Goal: Information Seeking & Learning: Check status

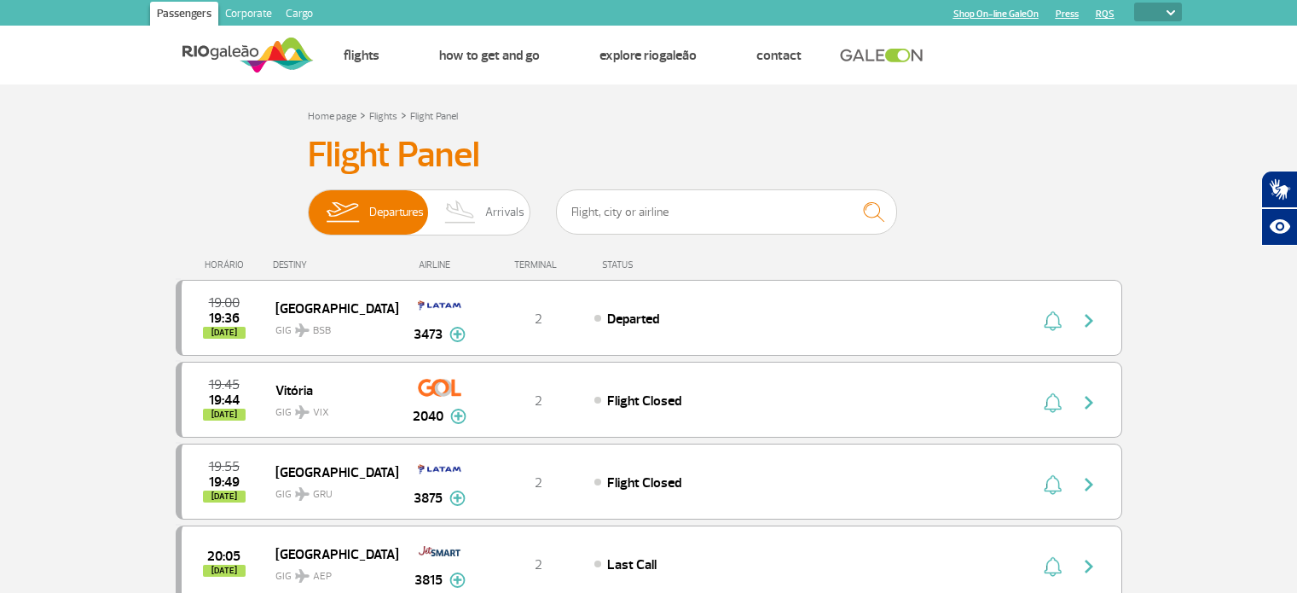
select select
click at [635, 207] on input "text" at bounding box center [726, 211] width 341 height 45
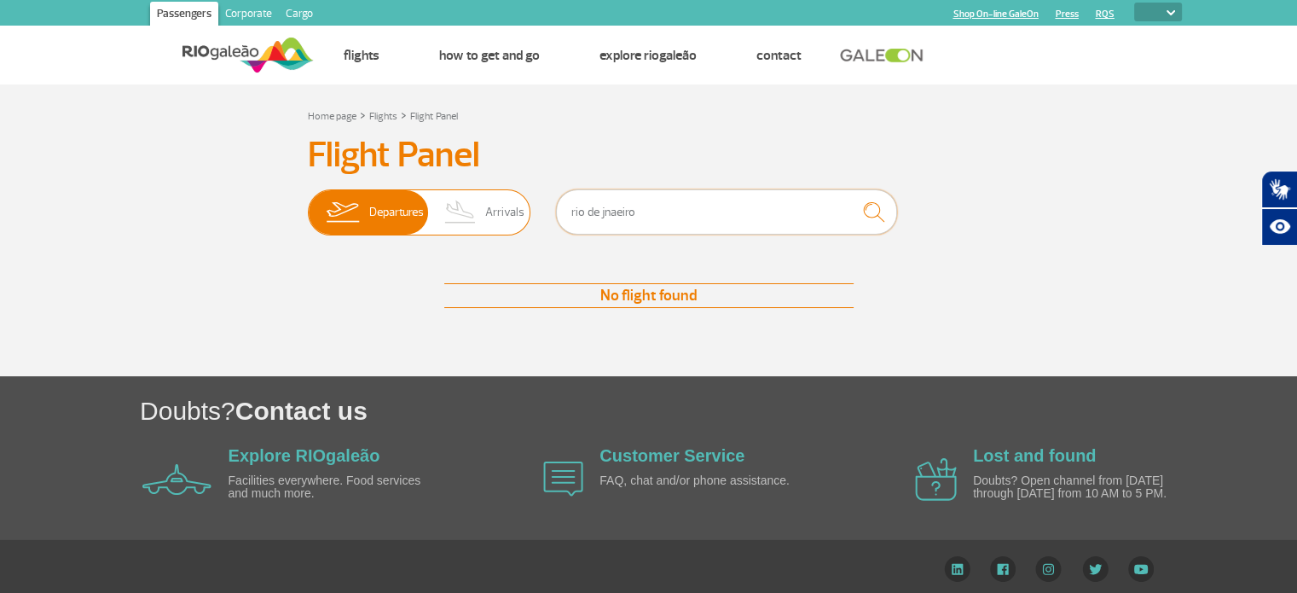
drag, startPoint x: 609, startPoint y: 208, endPoint x: 478, endPoint y: 208, distance: 131.3
click at [478, 208] on div "Departures Arrivals rio de jnaeiro" at bounding box center [649, 214] width 682 height 51
type input "viracopos"
drag, startPoint x: 755, startPoint y: 197, endPoint x: 426, endPoint y: 195, distance: 328.4
click at [426, 195] on div "Departures Arrivals viracopos" at bounding box center [649, 214] width 682 height 51
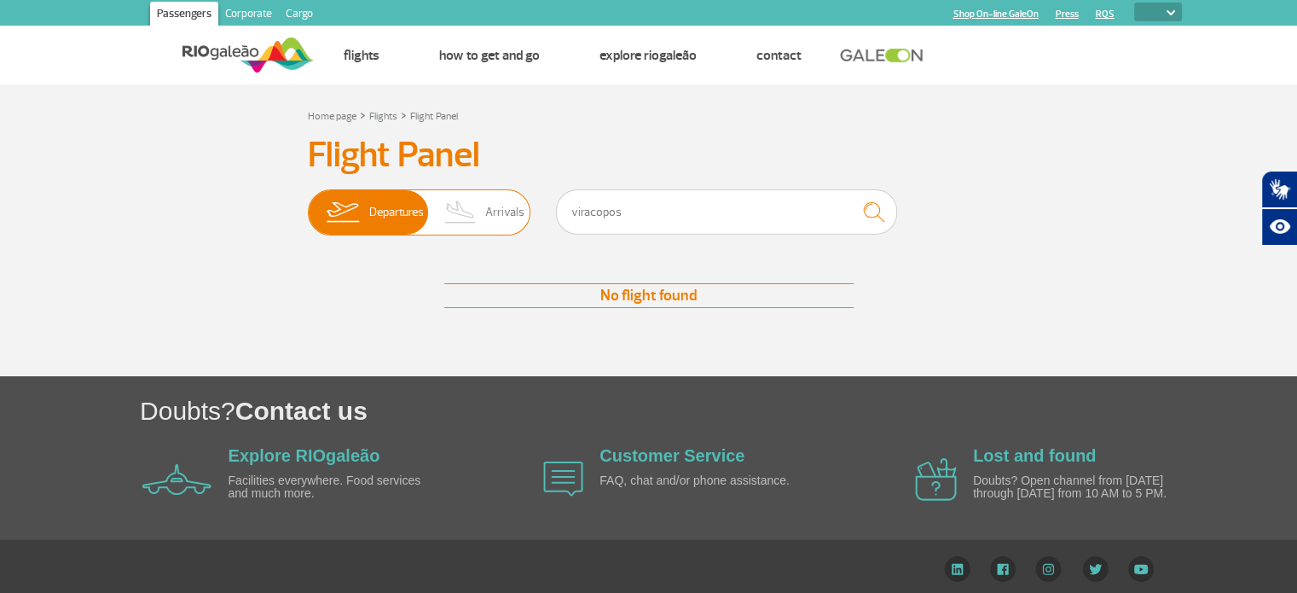
click at [473, 194] on img at bounding box center [461, 212] width 50 height 44
click at [308, 204] on input "Departures Arrivals" at bounding box center [308, 204] width 0 height 0
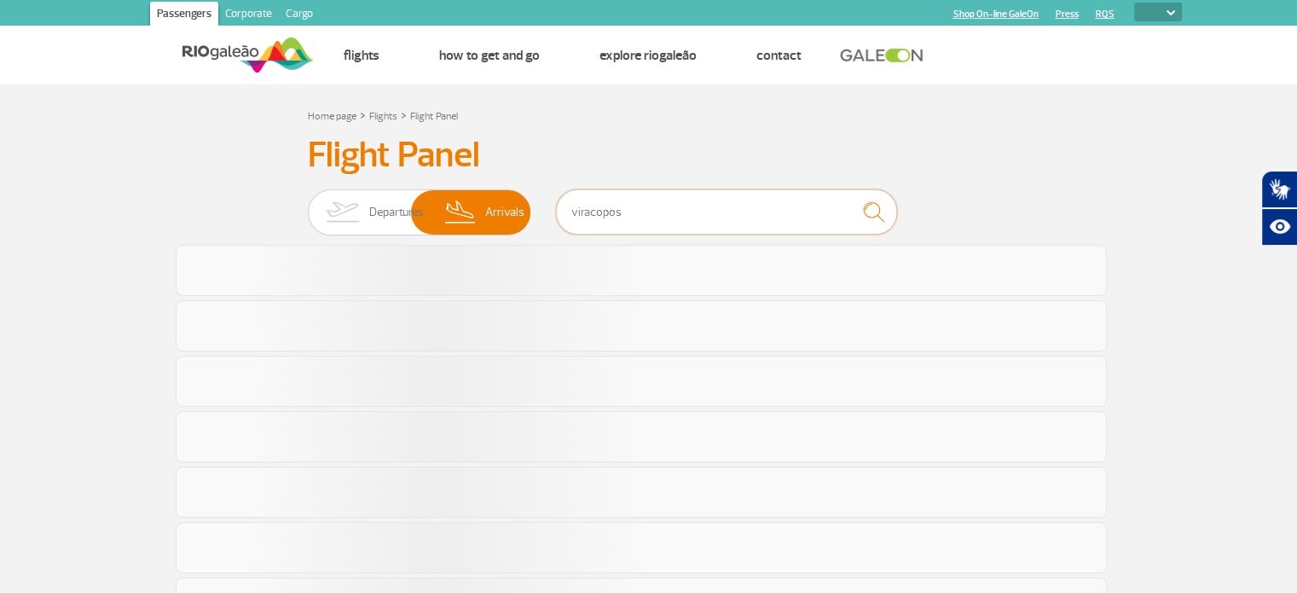
click at [677, 206] on input "viracopos" at bounding box center [726, 211] width 341 height 45
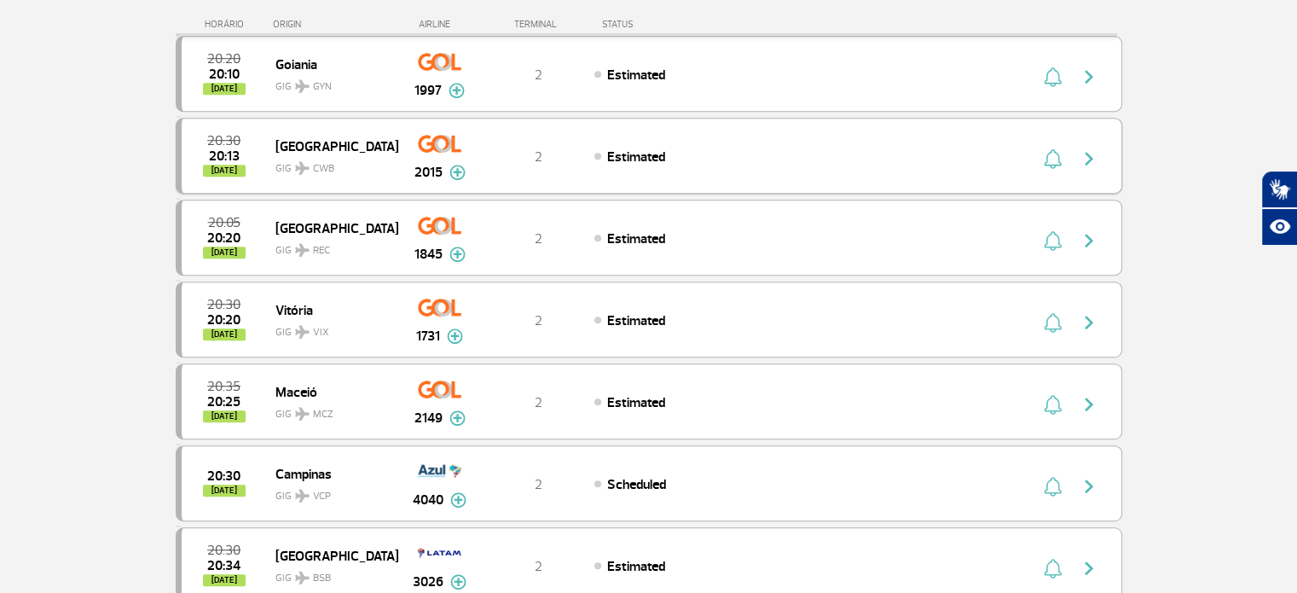
scroll to position [1109, 0]
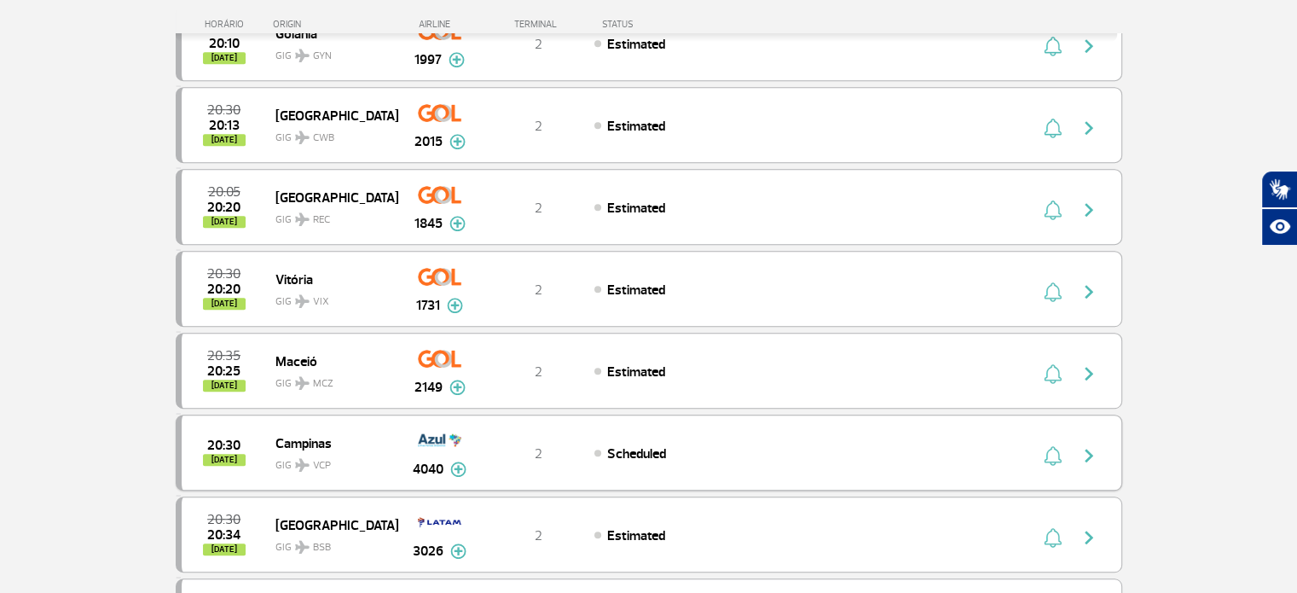
click at [362, 449] on span "GIG VCP" at bounding box center [329, 461] width 109 height 25
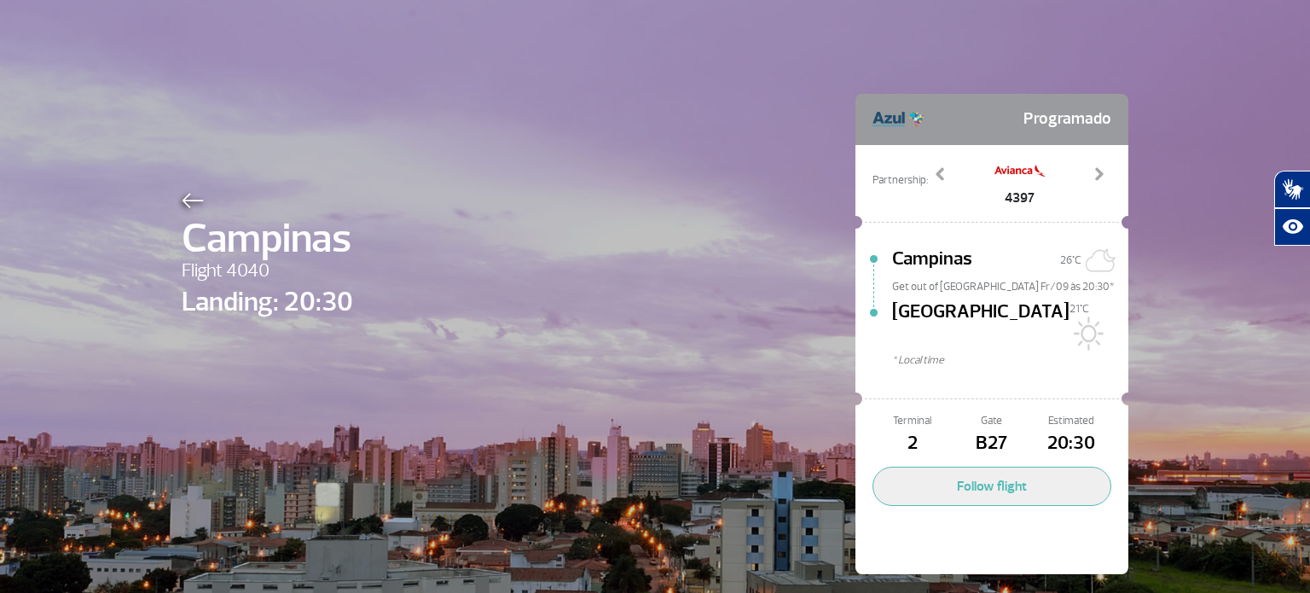
click at [1020, 170] on img at bounding box center [1019, 171] width 51 height 34
drag, startPoint x: 185, startPoint y: 267, endPoint x: 343, endPoint y: 280, distance: 158.3
click at [343, 280] on div "Campinas Flight 4040 Landing: 20:30 Programado Partnership: 4393 4397 4539 6031…" at bounding box center [655, 308] width 972 height 617
click at [358, 275] on div "Campinas Flight 4040 Landing: 20:30 Programado Partnership: 4393 4397 4539 6031…" at bounding box center [655, 308] width 972 height 617
drag, startPoint x: 171, startPoint y: 248, endPoint x: 276, endPoint y: 252, distance: 105.8
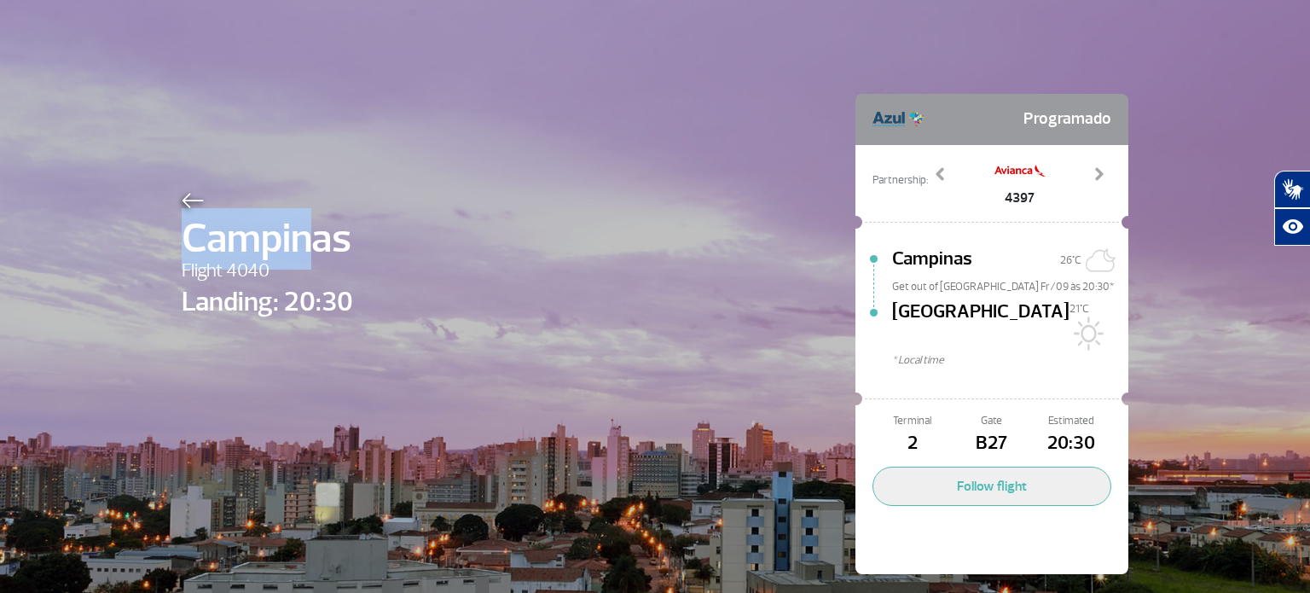
click at [276, 252] on div "Campinas Flight 4040 Landing: 20:30 Programado Partnership: 4393 4397 4539 6031…" at bounding box center [655, 308] width 972 height 617
